Goal: Task Accomplishment & Management: Use online tool/utility

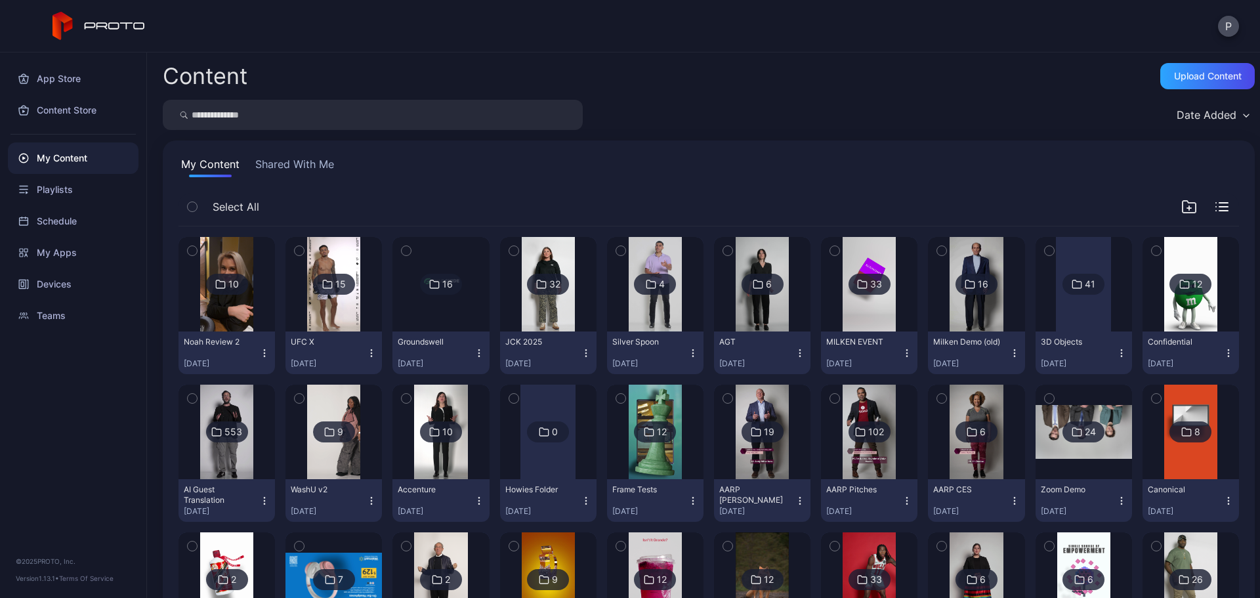
click at [326, 160] on button "Shared With Me" at bounding box center [295, 166] width 84 height 21
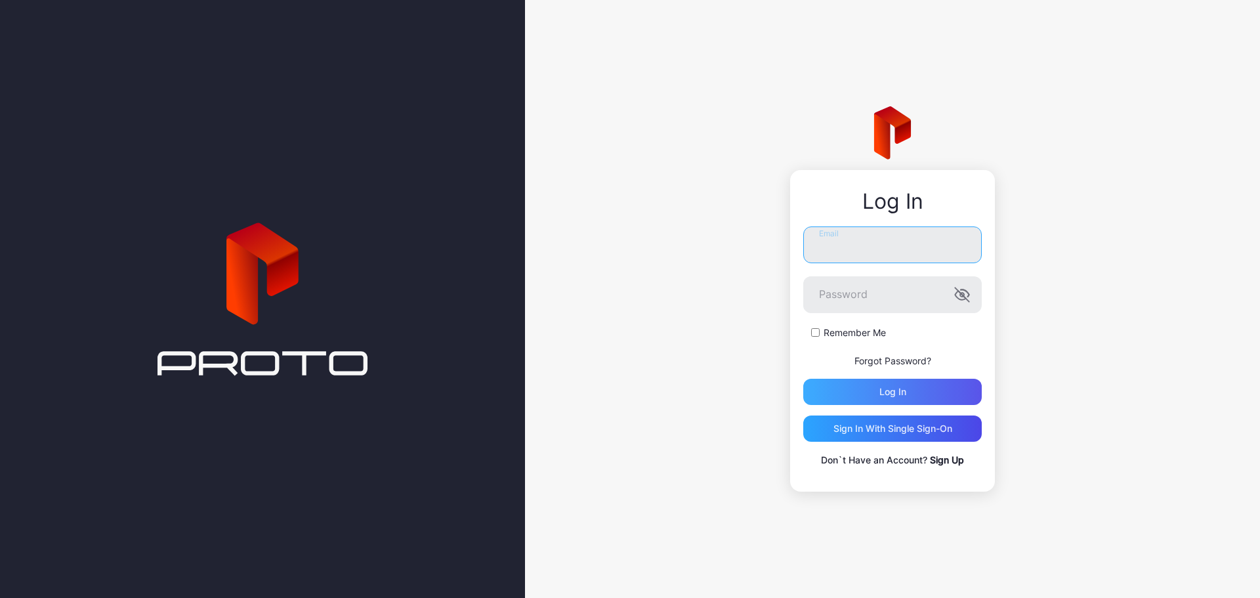
type input "**********"
click at [918, 386] on div "Log in" at bounding box center [892, 392] width 179 height 26
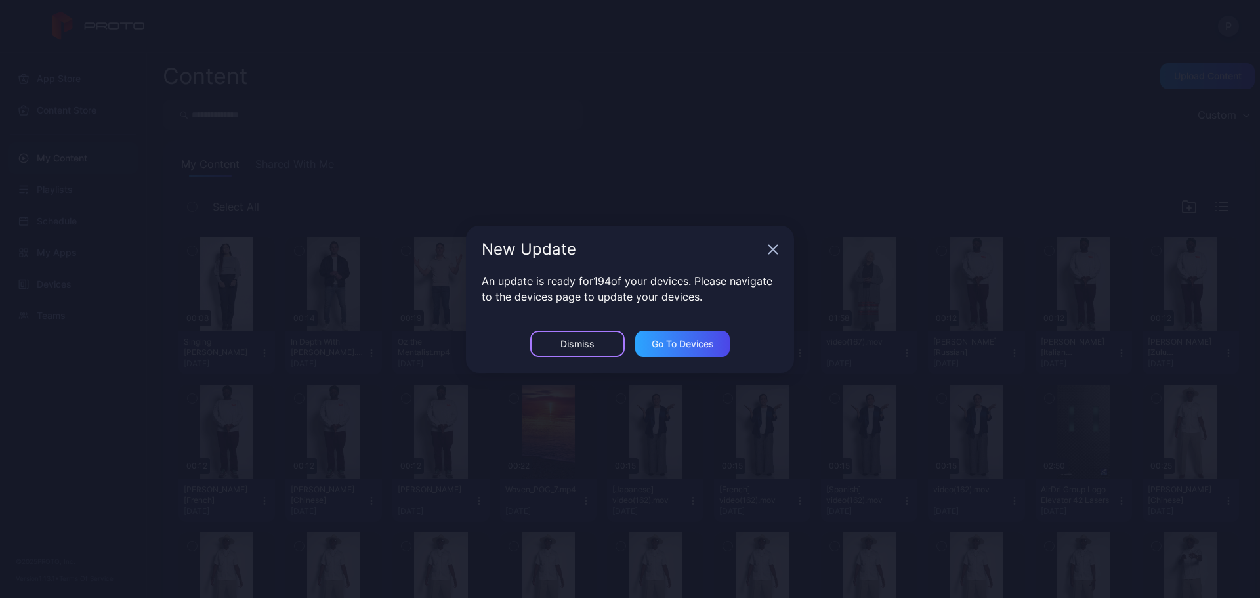
click at [578, 337] on div "Dismiss" at bounding box center [577, 344] width 95 height 26
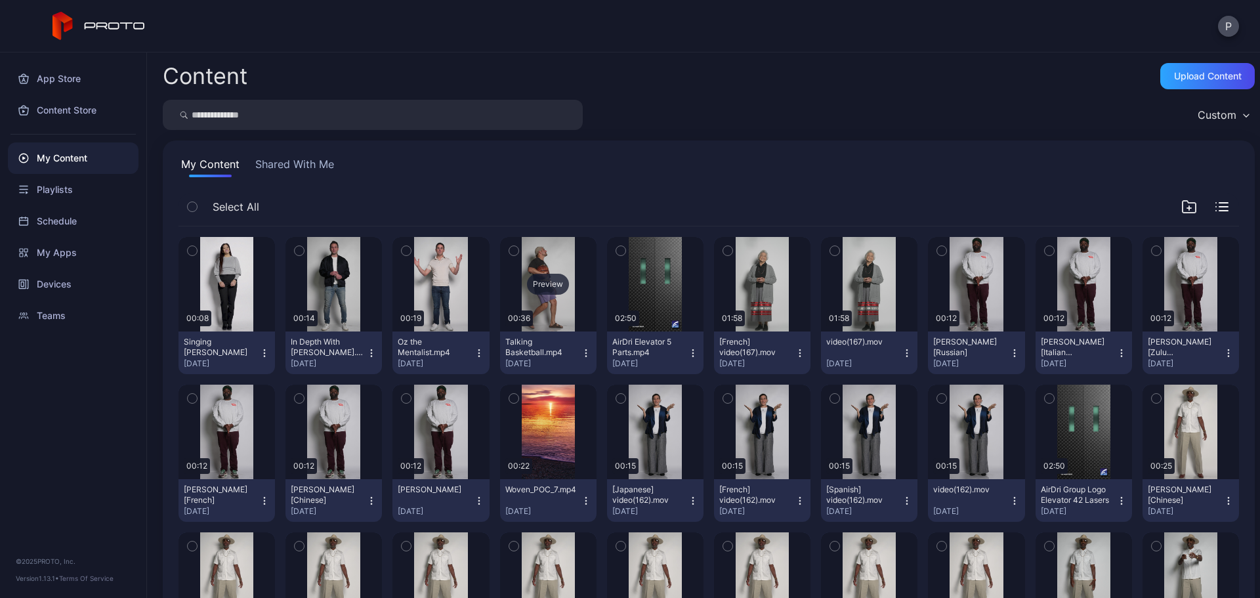
click at [575, 303] on div "Preview" at bounding box center [548, 284] width 96 height 95
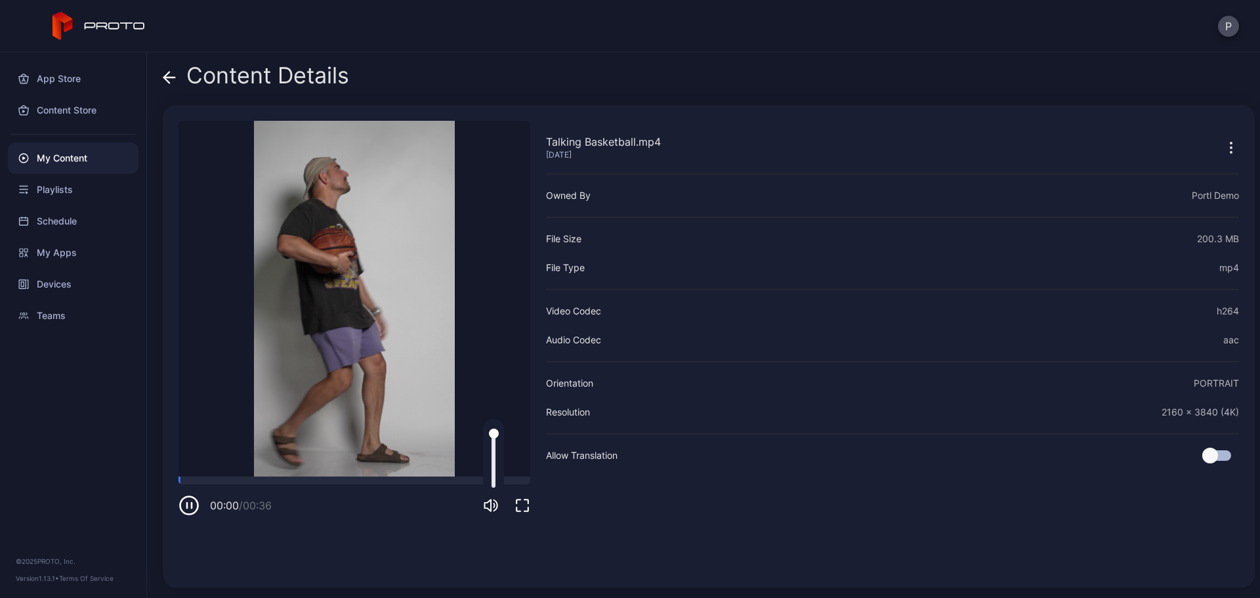
click at [492, 501] on icon "button" at bounding box center [491, 506] width 16 height 16
click at [167, 70] on span at bounding box center [169, 75] width 13 height 25
